Goal: Task Accomplishment & Management: Manage account settings

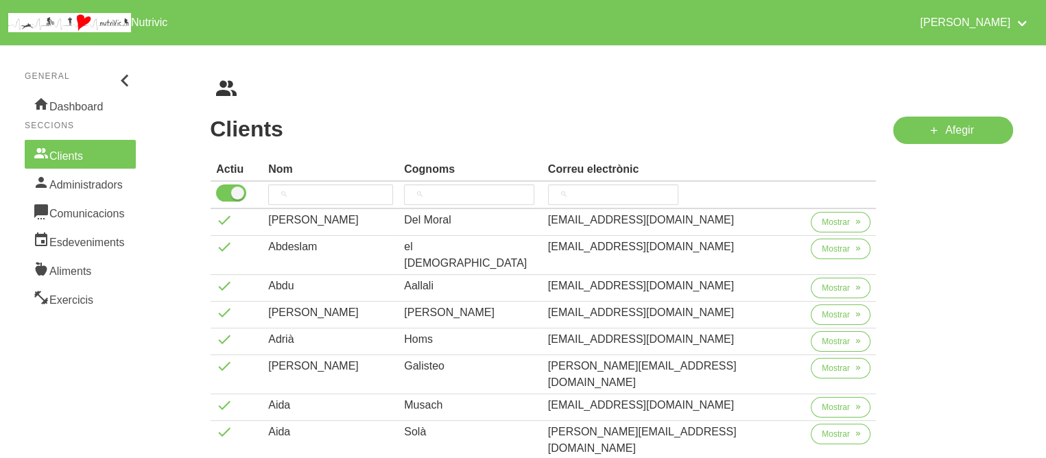
click at [678, 66] on div "Clients Cognoms Correu electrònic Actiu Nom Cognoms Correu electrònic [PERSON_N…" at bounding box center [611, 403] width 869 height 716
click at [327, 191] on input "search" at bounding box center [330, 195] width 125 height 21
click at [507, 197] on input "search" at bounding box center [469, 195] width 130 height 21
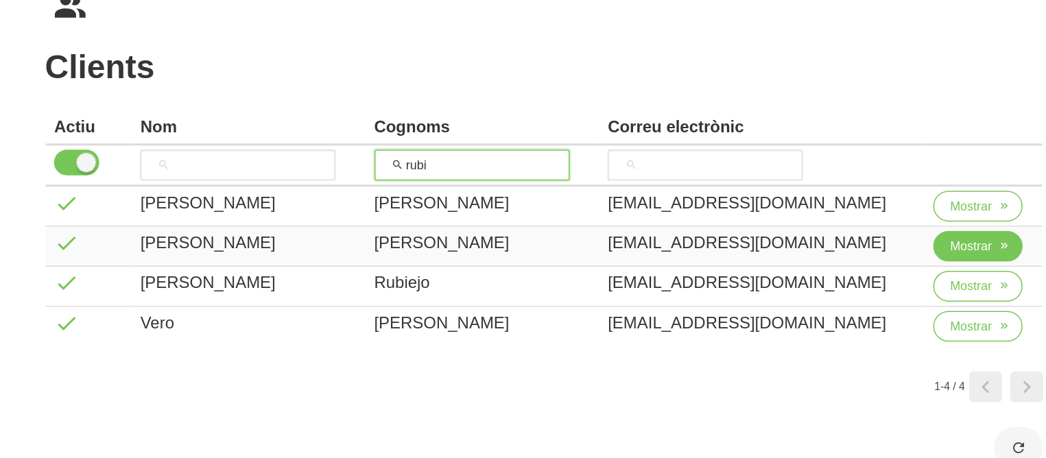
type input "rubi"
click at [836, 251] on button "Mostrar" at bounding box center [833, 249] width 60 height 21
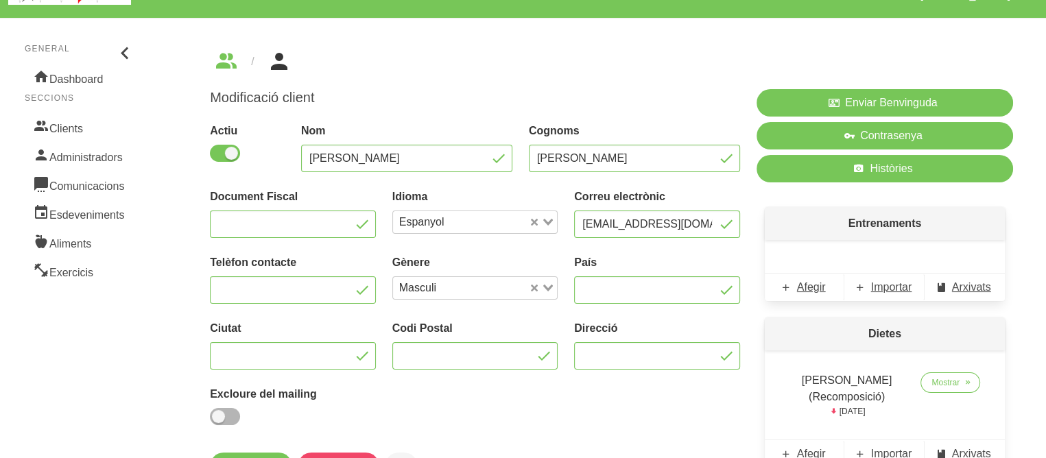
scroll to position [55, 0]
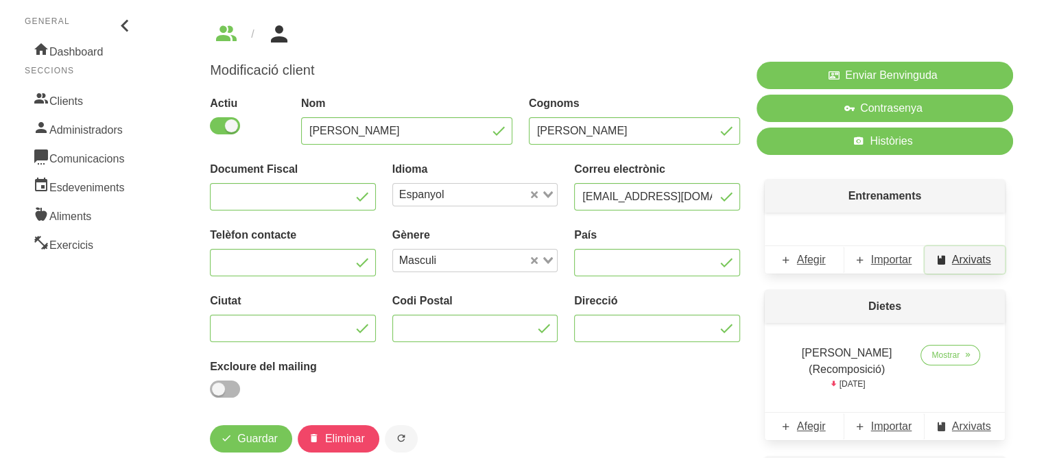
click at [980, 252] on span "Arxivats" at bounding box center [971, 260] width 39 height 16
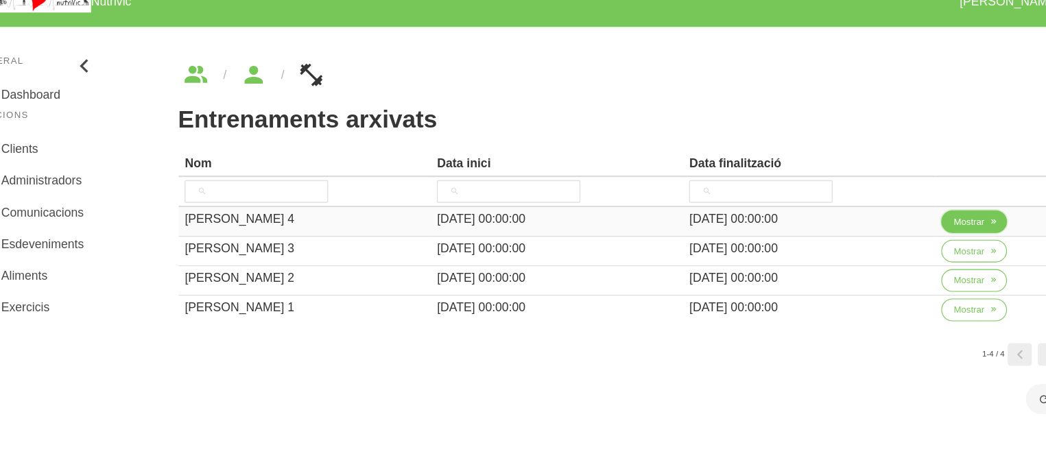
click at [938, 216] on span "Mostrar" at bounding box center [929, 222] width 28 height 12
select select "7"
select select "2025"
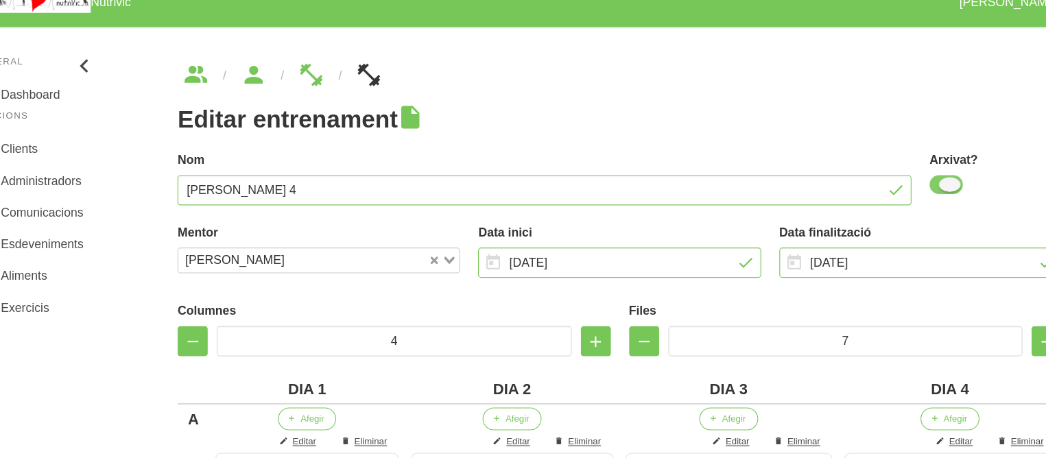
click at [913, 189] on span at bounding box center [908, 188] width 30 height 17
click at [902, 189] on input "checkbox" at bounding box center [897, 188] width 9 height 9
checkbox input "false"
click at [862, 261] on input "[DATE]" at bounding box center [885, 259] width 257 height 27
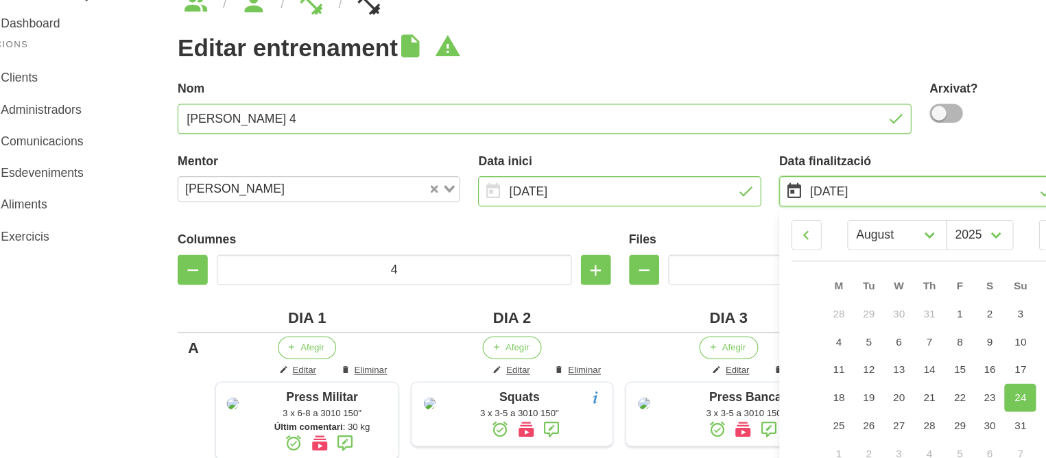
scroll to position [54, 0]
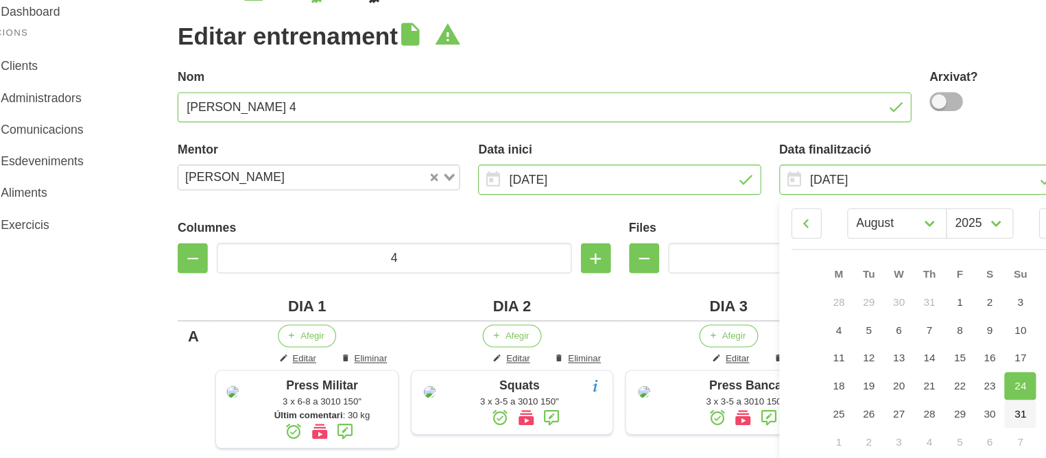
click at [977, 416] on span "31" at bounding box center [976, 417] width 11 height 11
type input "[DATE]"
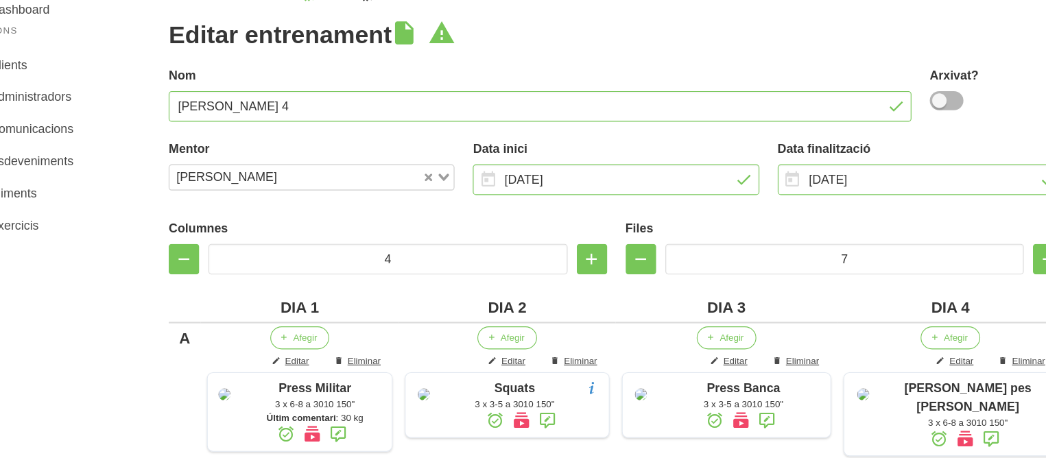
scroll to position [54, 0]
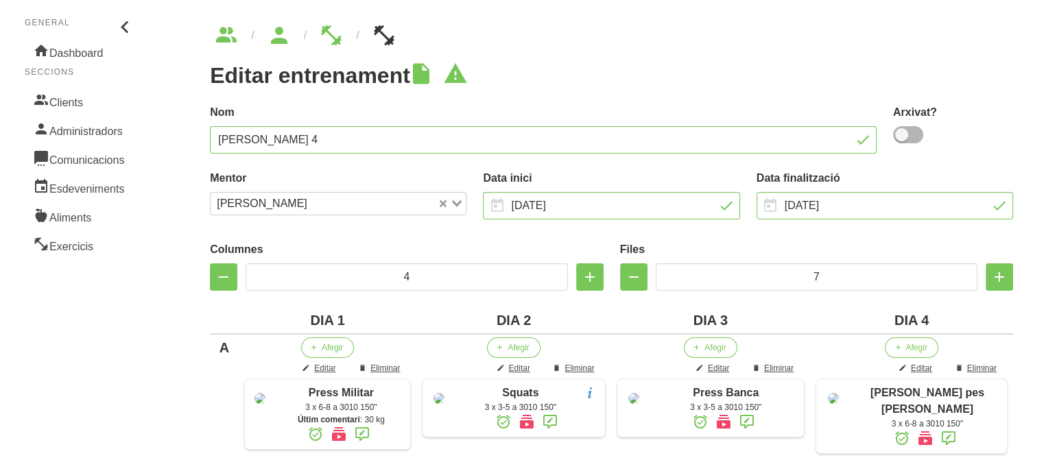
click at [517, 117] on label "Nom" at bounding box center [543, 112] width 667 height 16
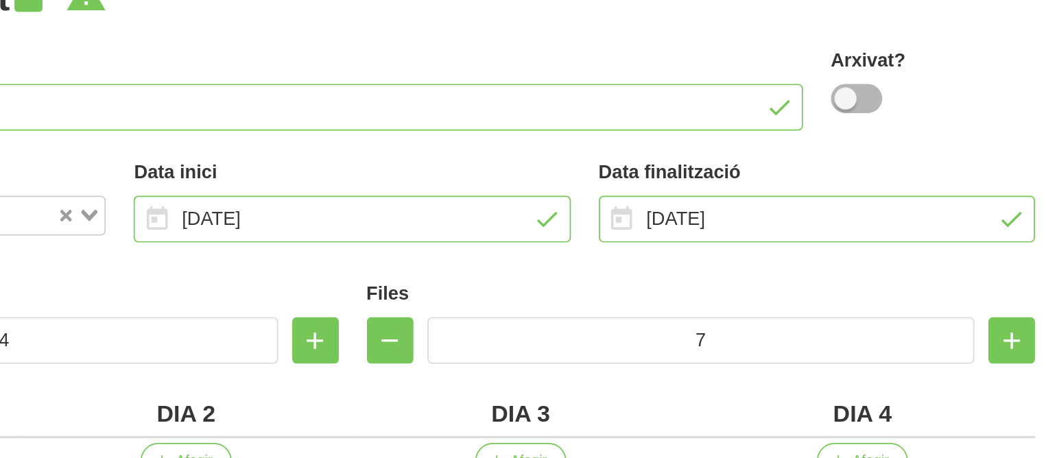
scroll to position [90, 0]
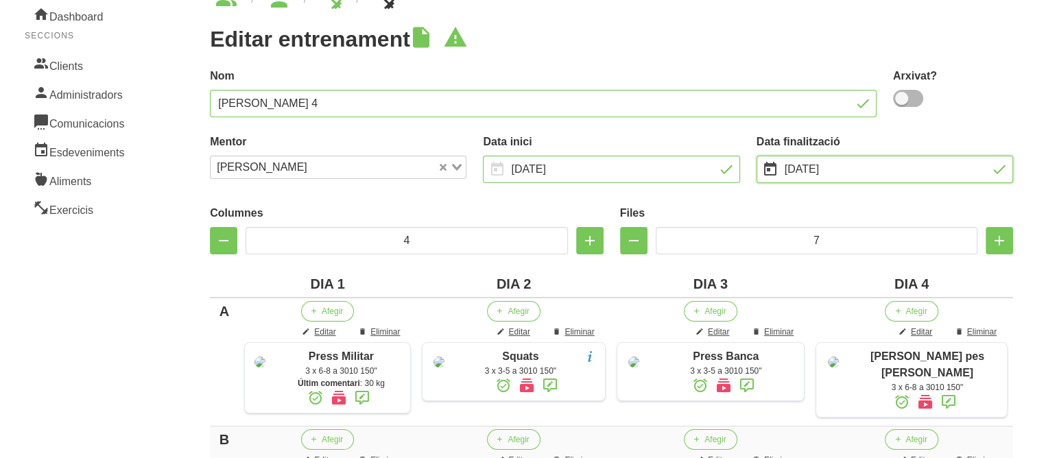
click at [899, 169] on input "[DATE]" at bounding box center [885, 169] width 257 height 27
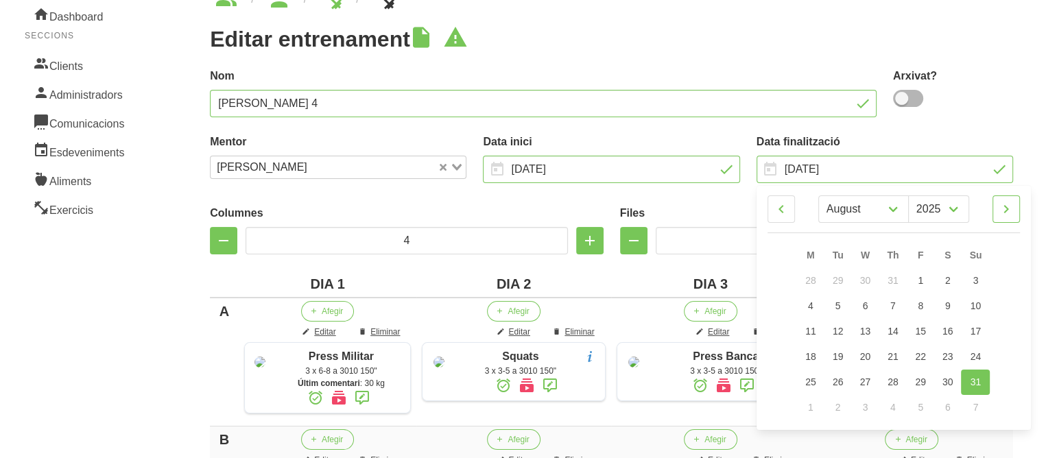
click at [1005, 208] on icon at bounding box center [1006, 209] width 16 height 25
click at [782, 206] on icon at bounding box center [781, 209] width 16 height 25
select select "8"
click at [974, 362] on span "28" at bounding box center [977, 357] width 11 height 11
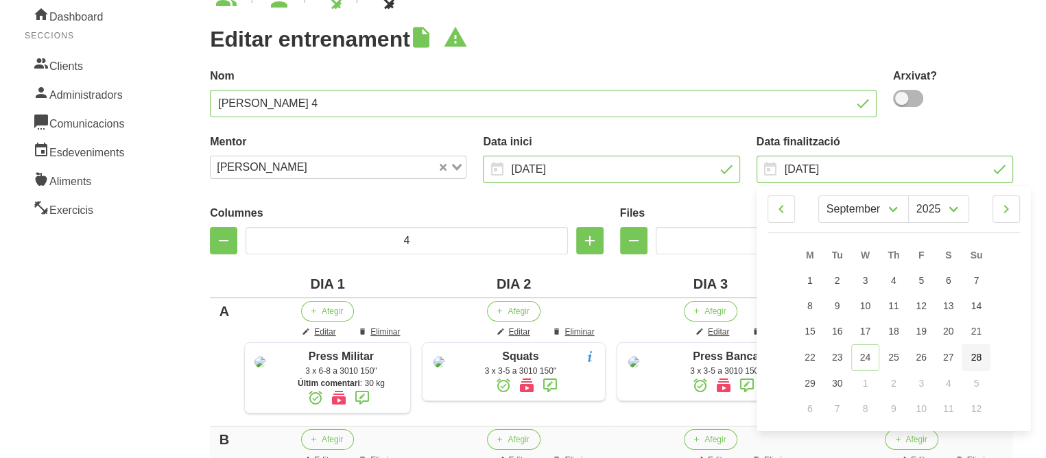
type input "[DATE]"
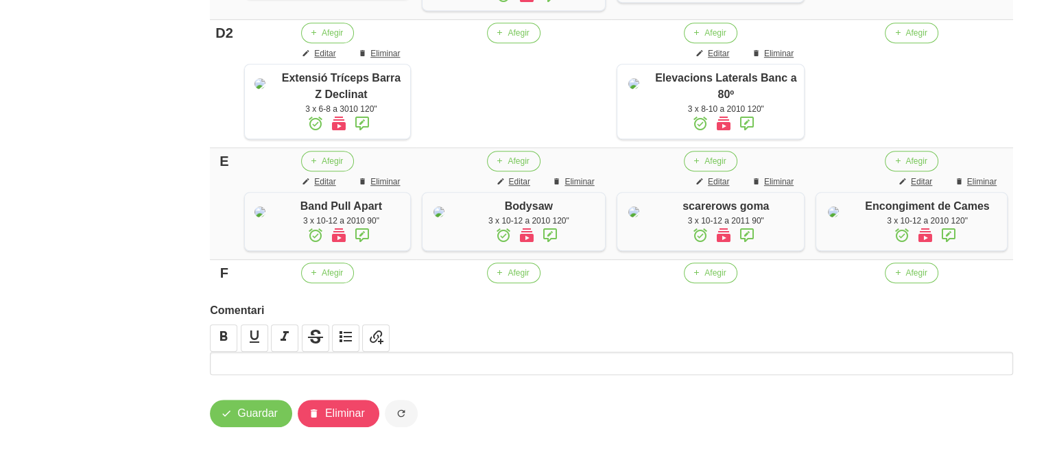
scroll to position [1040, 0]
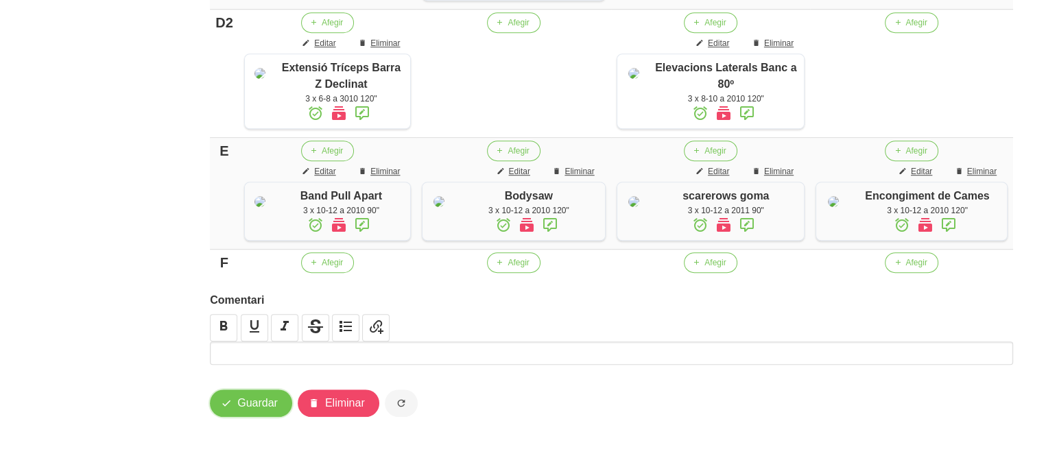
click at [262, 401] on span "Guardar" at bounding box center [257, 403] width 40 height 16
